Goal: Task Accomplishment & Management: Use online tool/utility

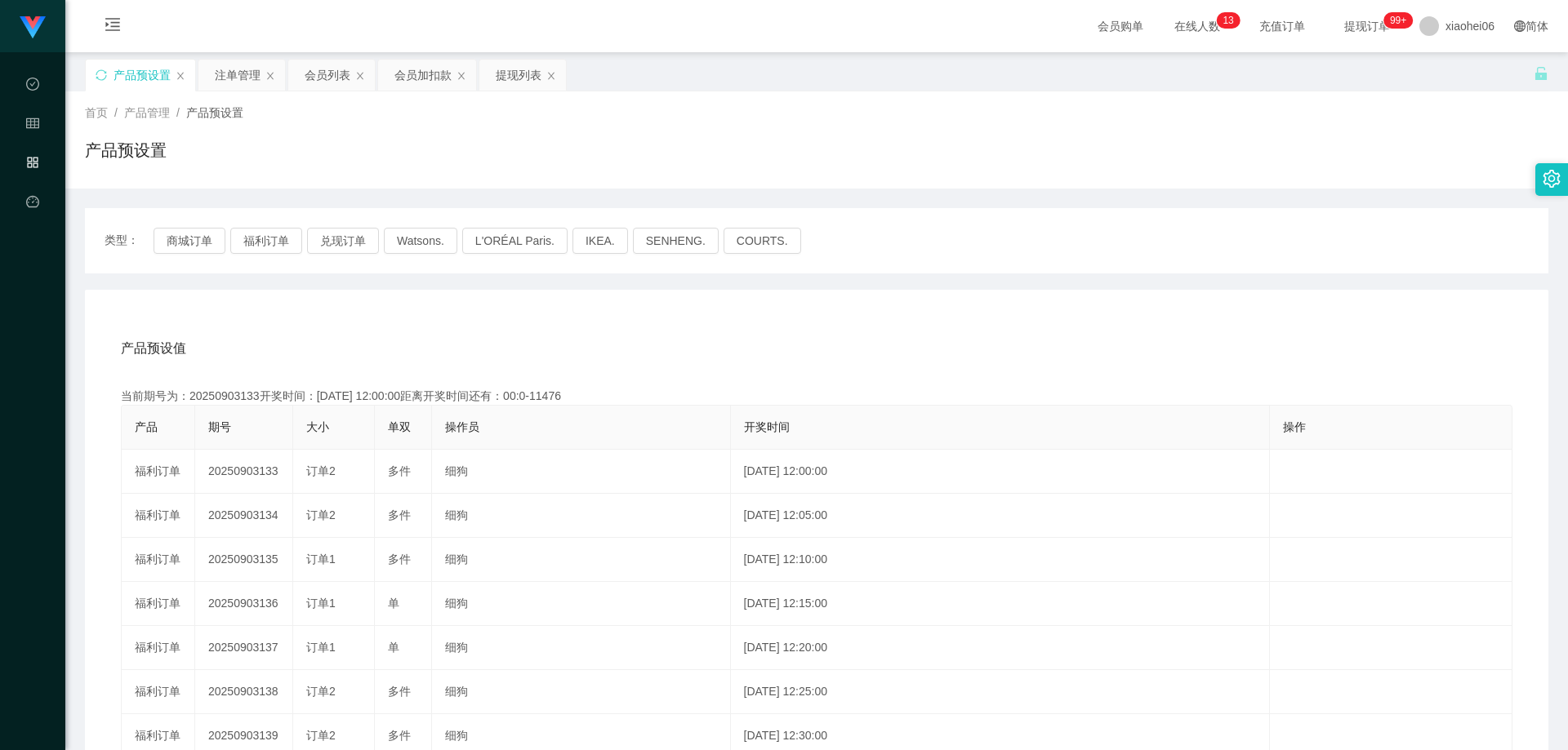
drag, startPoint x: 415, startPoint y: 333, endPoint x: 260, endPoint y: 296, distance: 159.4
click at [415, 333] on div "产品预设值 添加期号" at bounding box center [817, 349] width 1392 height 46
click at [195, 244] on button "商城订单" at bounding box center [190, 240] width 72 height 26
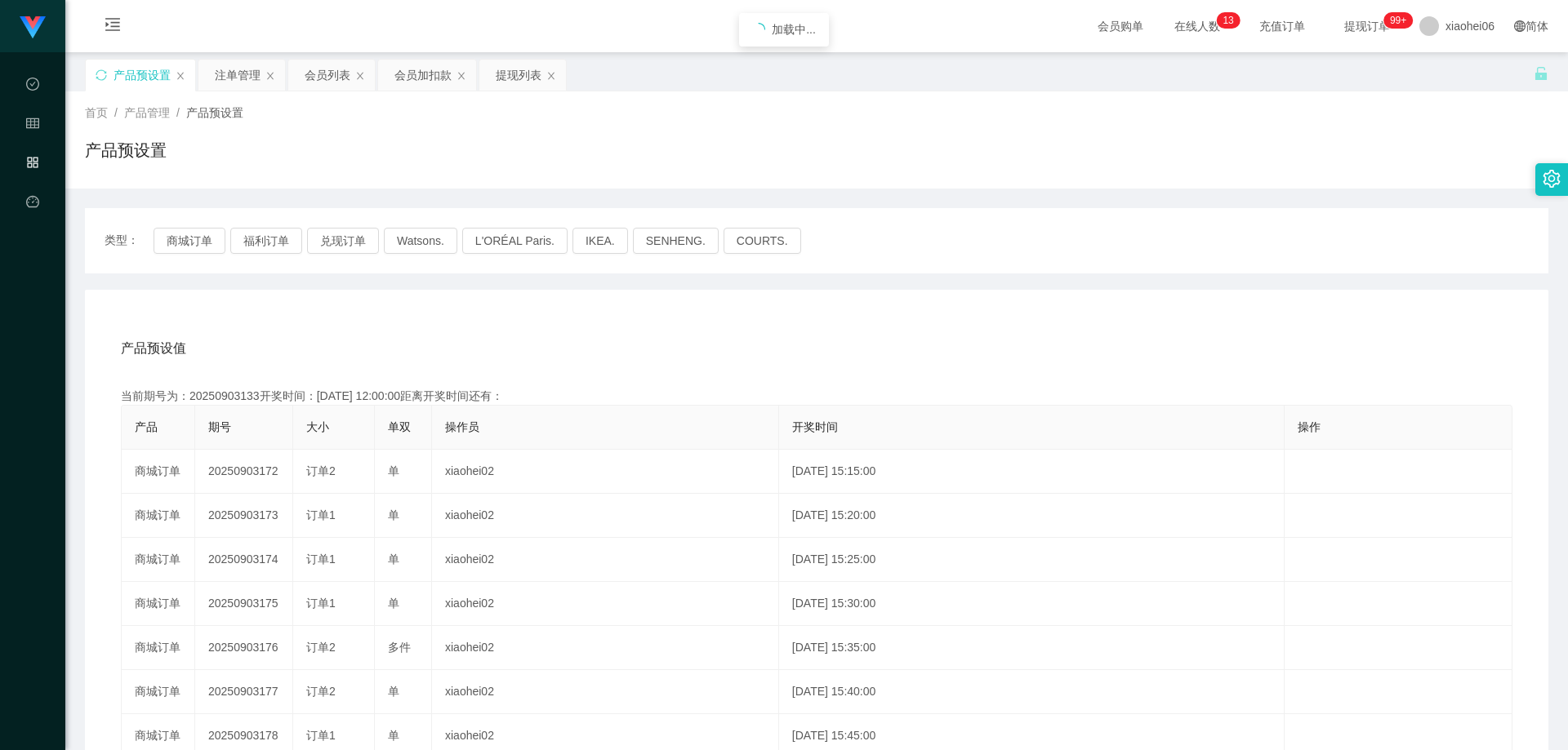
drag, startPoint x: 312, startPoint y: 316, endPoint x: 330, endPoint y: 313, distance: 18.2
click at [314, 316] on div "产品预设值 添加期号 当前期号为：20250903133开奖时间：[DATE] 12:00:00距离开奖时间还有： 产品 期号 大小 单双 操作员 开奖时间 …" at bounding box center [816, 626] width 1464 height 673
drag, startPoint x: 805, startPoint y: 156, endPoint x: 1224, endPoint y: 46, distance: 433.2
click at [810, 156] on div "产品预设置" at bounding box center [816, 157] width 1464 height 38
drag, startPoint x: 392, startPoint y: 328, endPoint x: 372, endPoint y: 295, distance: 38.6
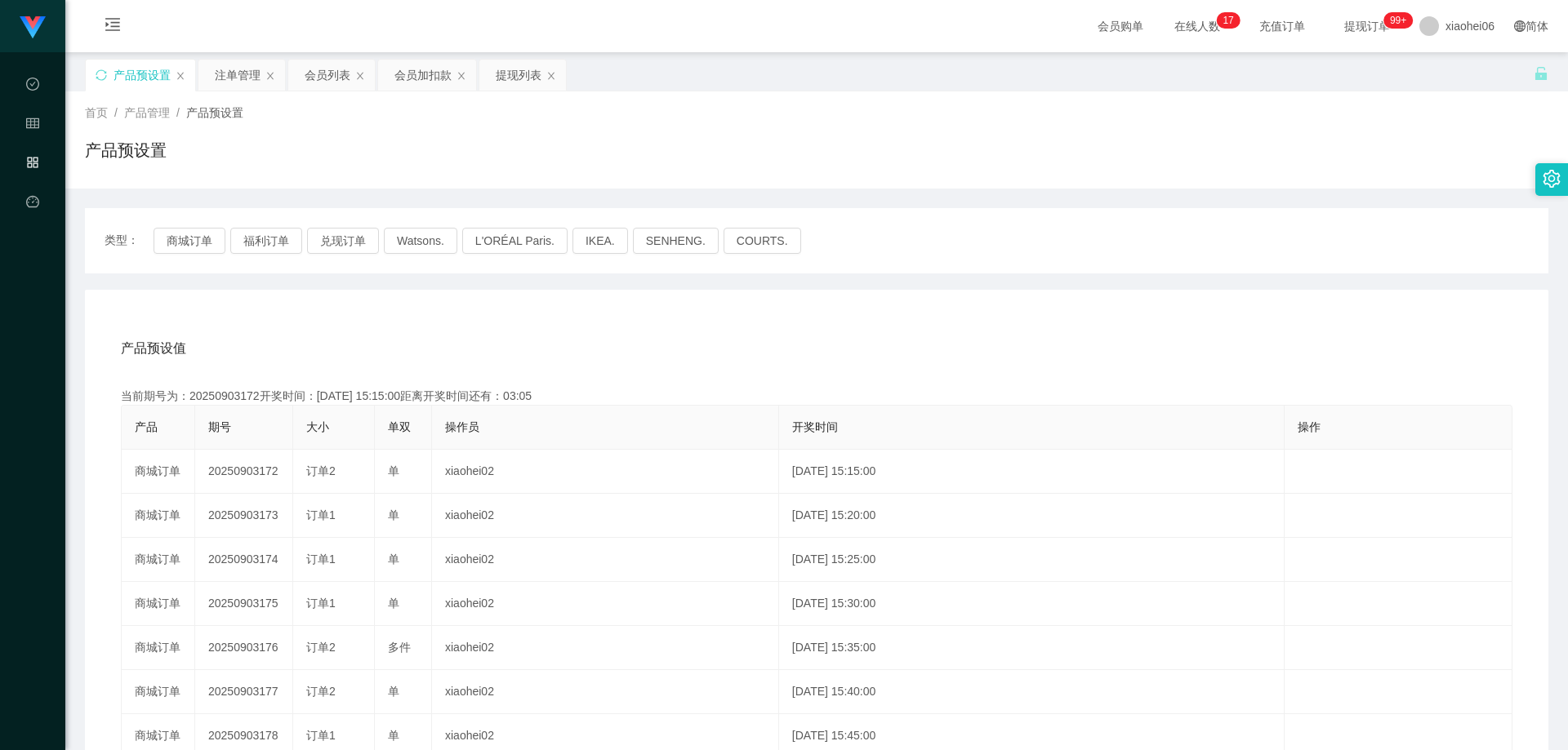
click at [391, 328] on div "产品预设值 添加期号" at bounding box center [817, 349] width 1392 height 46
click at [351, 239] on button "兑现订单" at bounding box center [343, 240] width 72 height 26
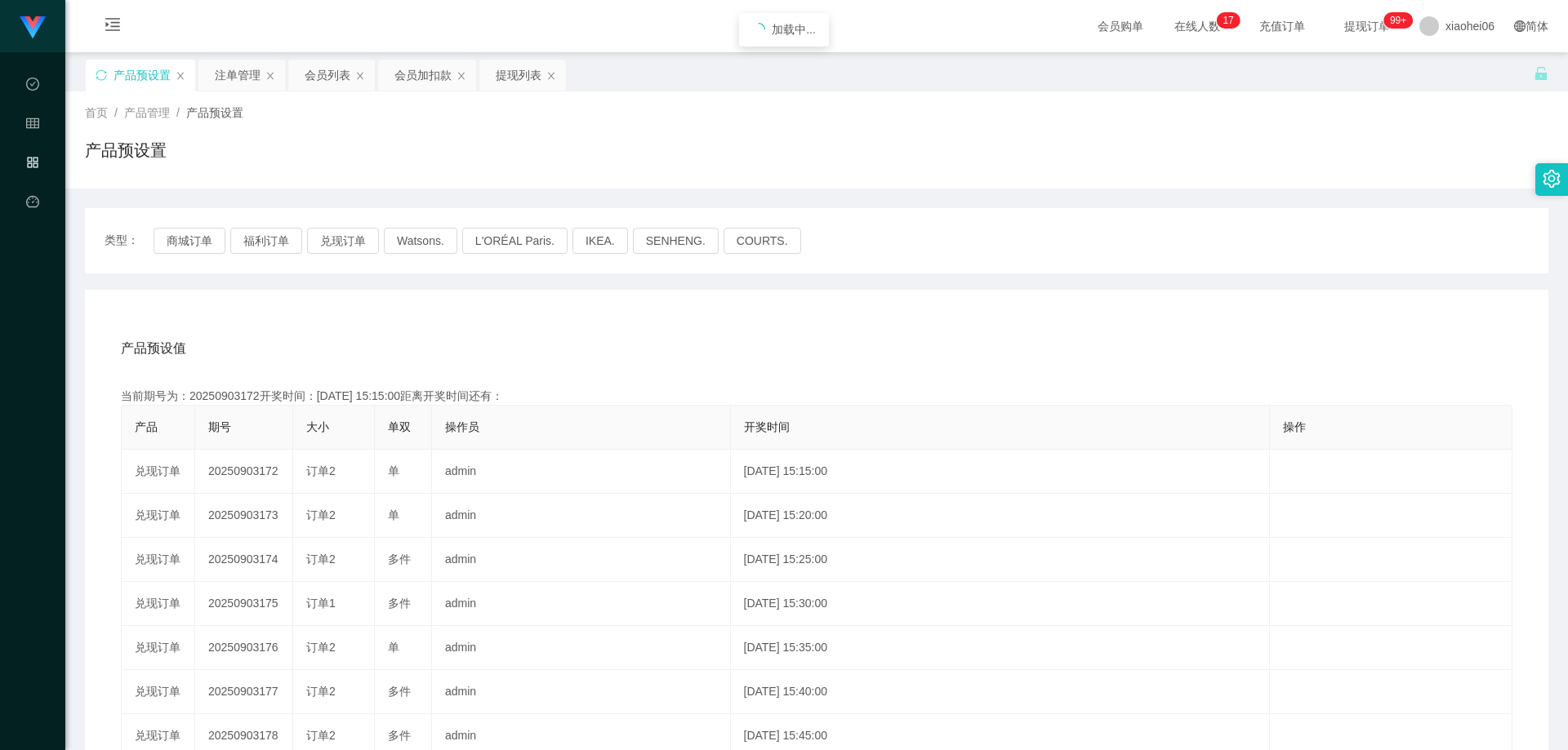
click at [384, 186] on div "首页 / 产品管理 / 产品预设置 / 产品预设置" at bounding box center [817, 140] width 1503 height 97
click at [434, 313] on div "产品预设值 添加期号 当前期号为：20250903172开奖时间：[DATE] 15:15:00距离开奖时间还有： 产品 期号 大小 单双 操作员 开奖时间 …" at bounding box center [816, 626] width 1464 height 673
click at [241, 393] on div "当前期号为：20250903172开奖时间：[DATE] 15:15:00距离开奖时间还有：03:02" at bounding box center [817, 395] width 1392 height 17
copy div "20250903172"
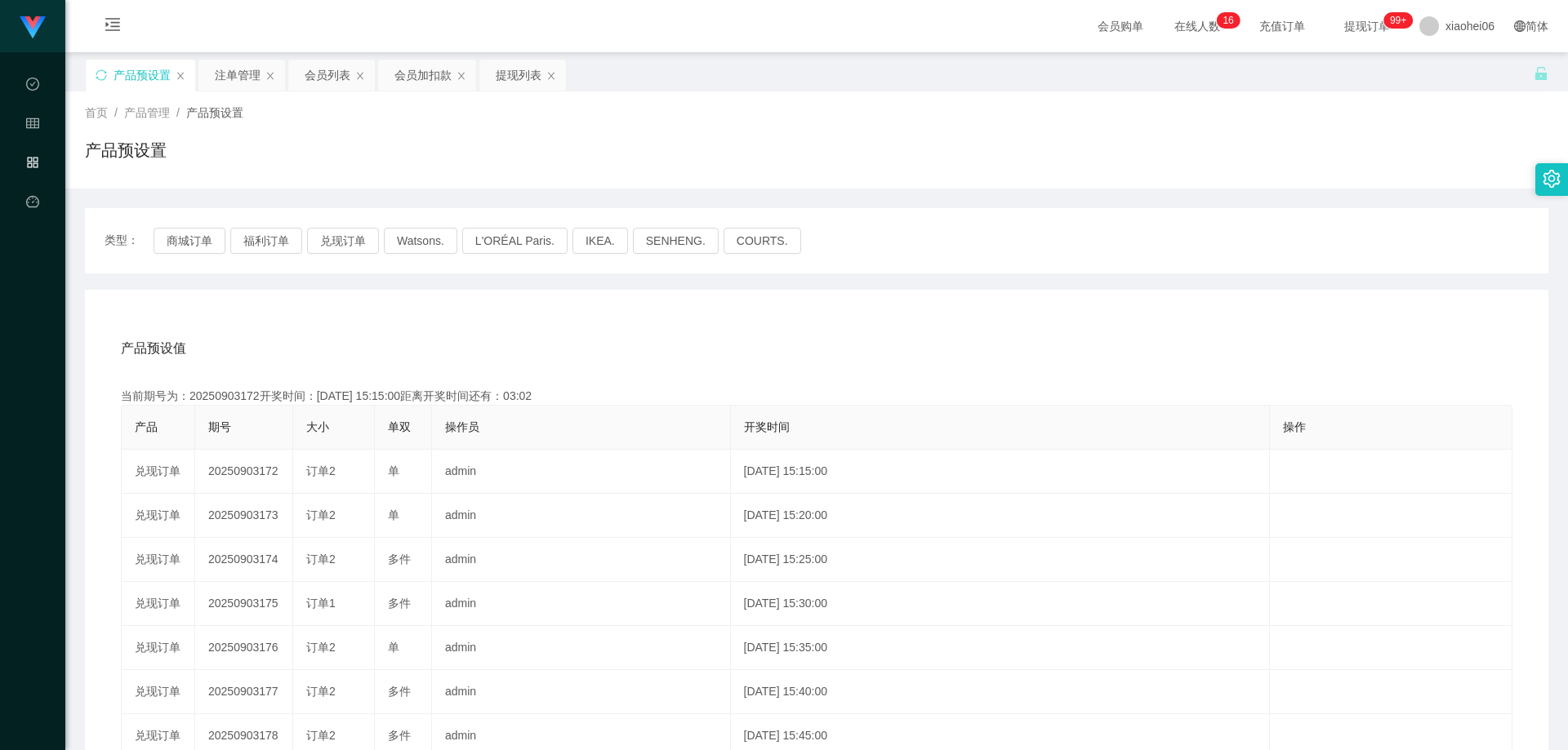
drag, startPoint x: 616, startPoint y: 355, endPoint x: 632, endPoint y: 351, distance: 16.5
click at [617, 355] on div "产品预设值 添加期号" at bounding box center [817, 349] width 1392 height 46
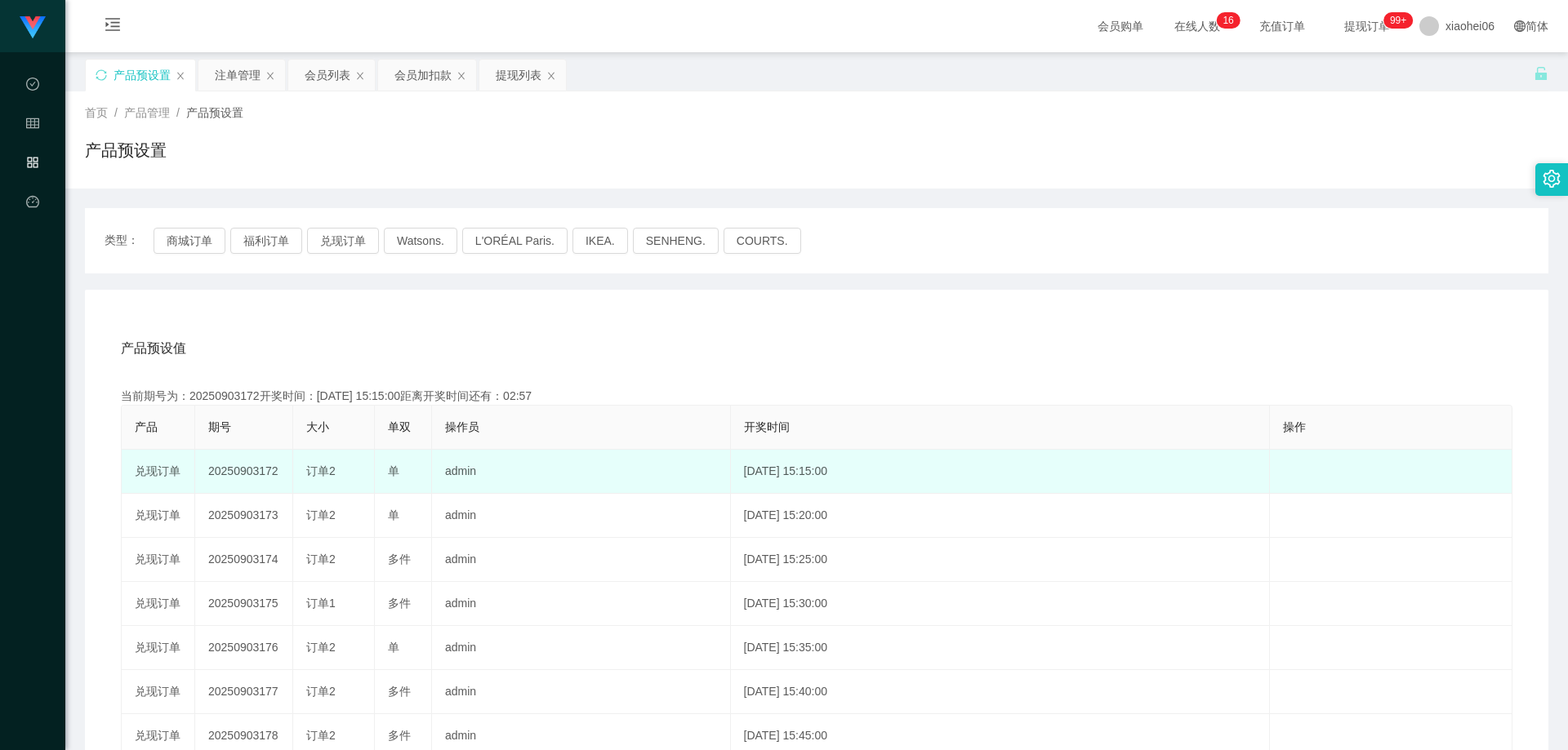
click at [450, 451] on td "admin" at bounding box center [581, 472] width 299 height 44
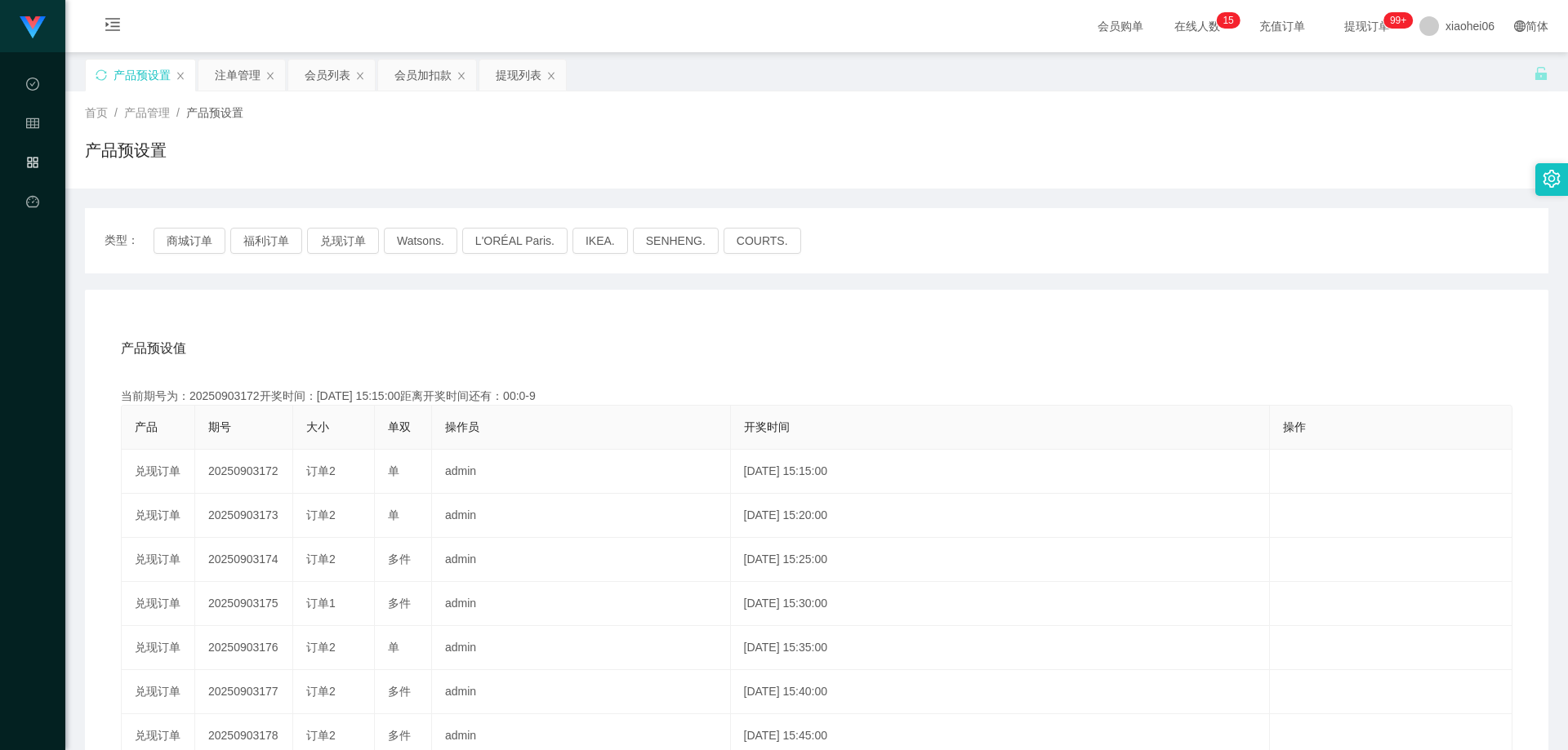
click at [756, 323] on div "产品预设值 添加期号 当前期号为：20250903172开奖时间：[DATE] 15:15:00距离开奖时间还有：00:0-9 产品 期号 大小 单双 操作员…" at bounding box center [816, 626] width 1464 height 673
click at [443, 311] on div "产品预设值 添加期号 当前期号为：20250903172开奖时间：[DATE] 15:15:00距离开奖时间还有：00:0-9 产品 期号 大小 单双 操作员…" at bounding box center [816, 626] width 1464 height 673
click at [195, 241] on button "商城订单" at bounding box center [190, 240] width 72 height 26
click at [478, 328] on div "产品预设值 添加期号" at bounding box center [817, 349] width 1392 height 46
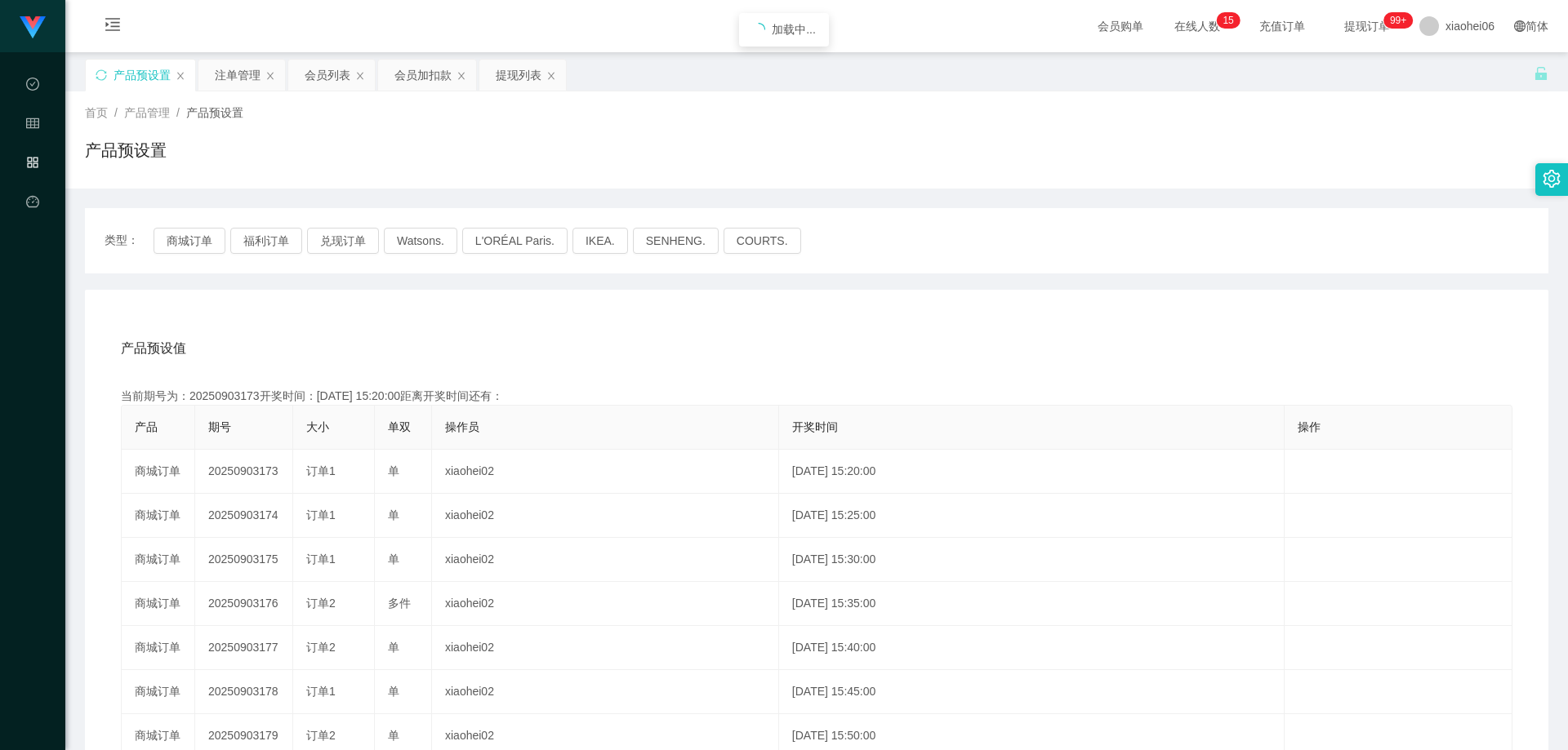
click at [478, 328] on div "产品预设值 添加期号" at bounding box center [817, 349] width 1392 height 46
click at [278, 242] on button "福利订单" at bounding box center [266, 240] width 72 height 26
click at [437, 306] on div "产品预设值 添加期号 当前期号为：20250903173开奖时间：[DATE] 15:20:00距离开奖时间还有：04:47 产品 期号 大小 单双 操作员 …" at bounding box center [816, 626] width 1464 height 673
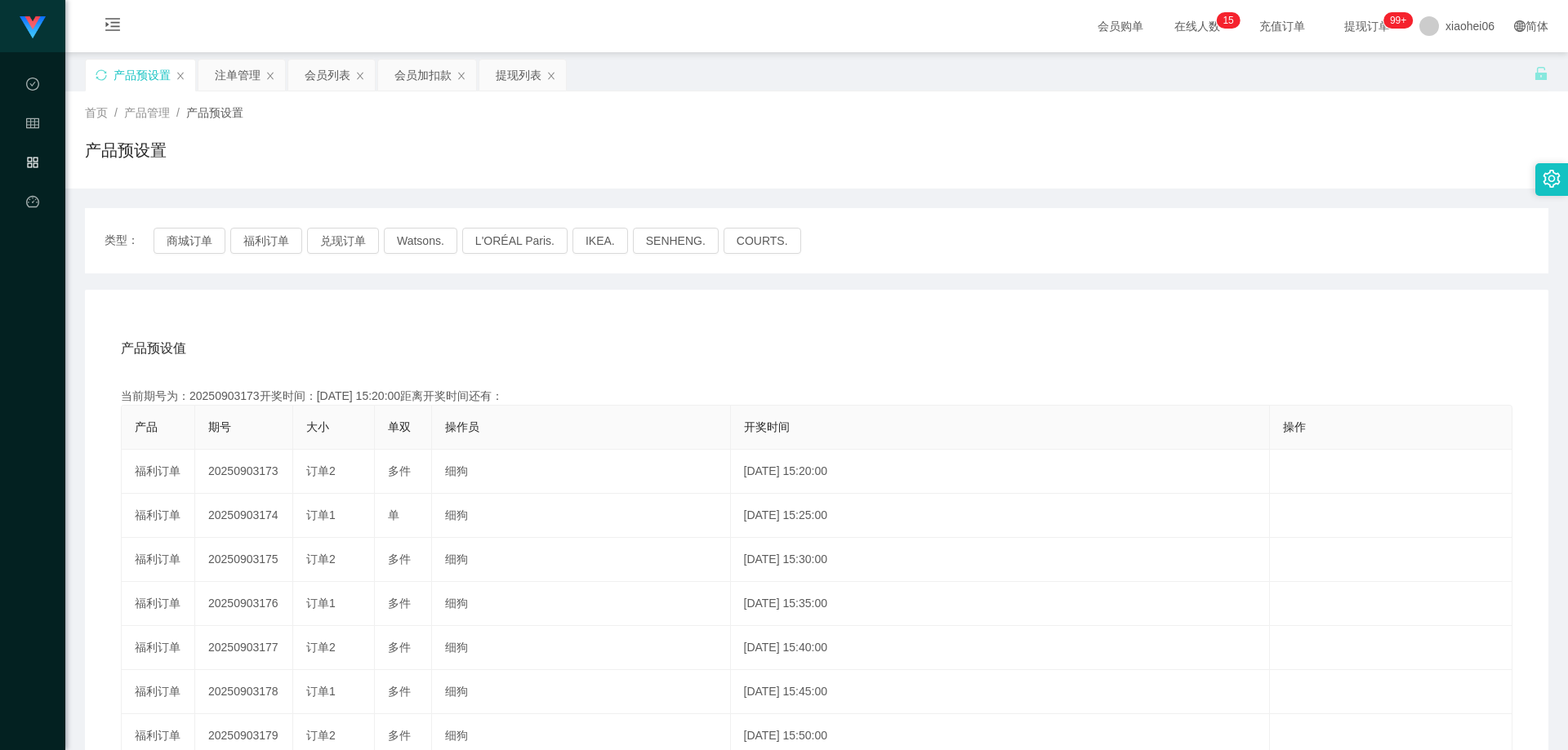
click at [441, 318] on div "产品预设值 添加期号 当前期号为：20250903173开奖时间：[DATE] 15:20:00距离开奖时间还有： 产品 期号 大小 单双 操作员 开奖时间 …" at bounding box center [816, 626] width 1464 height 673
click at [689, 329] on div "产品预设值 添加期号" at bounding box center [817, 349] width 1392 height 46
click at [746, 335] on div "产品预设值 添加期号" at bounding box center [817, 349] width 1392 height 46
